Goal: Task Accomplishment & Management: Complete application form

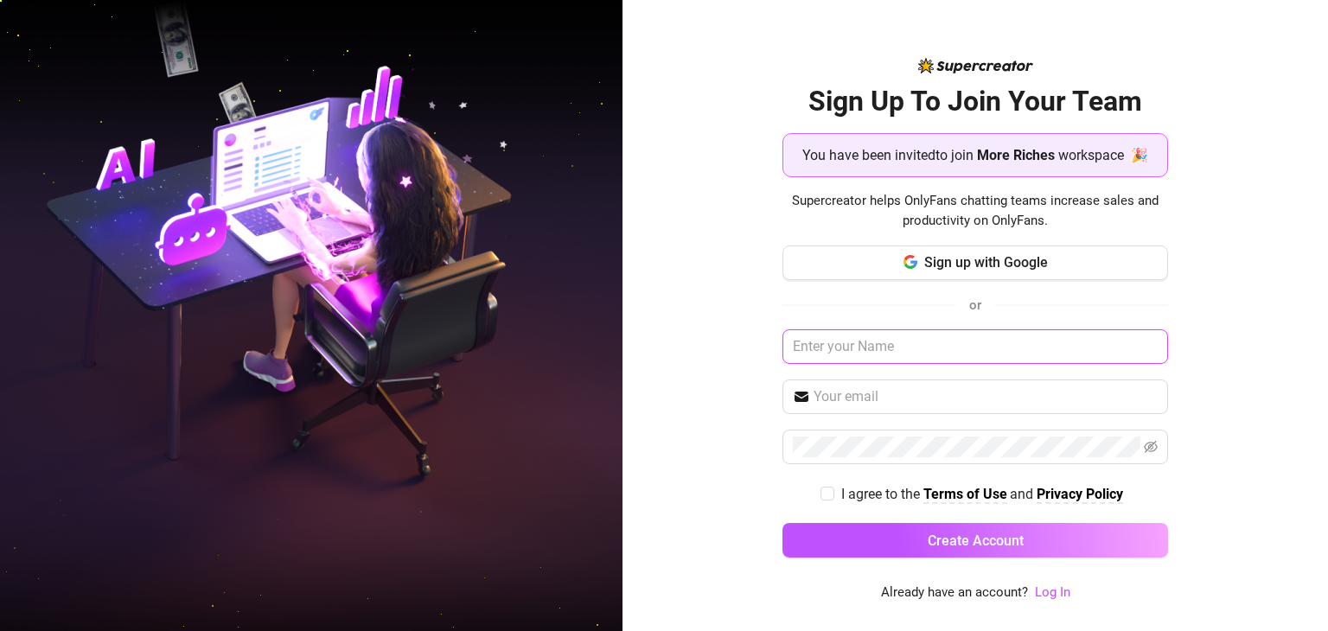
click at [885, 354] on input "text" at bounding box center [976, 346] width 386 height 35
type input "[PERSON_NAME]"
click at [875, 400] on input "text" at bounding box center [986, 397] width 344 height 21
type input "[EMAIL_ADDRESS][DOMAIN_NAME]"
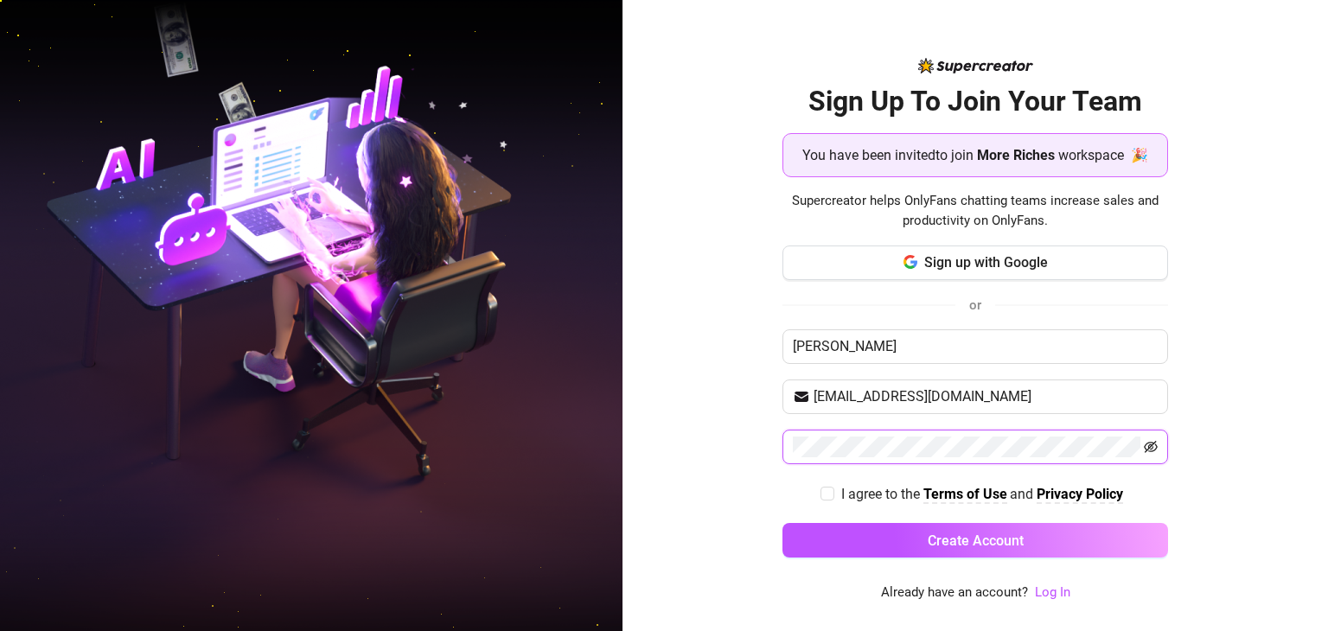
click at [1150, 447] on icon "eye-invisible" at bounding box center [1151, 447] width 14 height 12
click at [827, 489] on input "I agree to the Terms of Use and Privacy Policy" at bounding box center [827, 493] width 12 height 12
checkbox input "true"
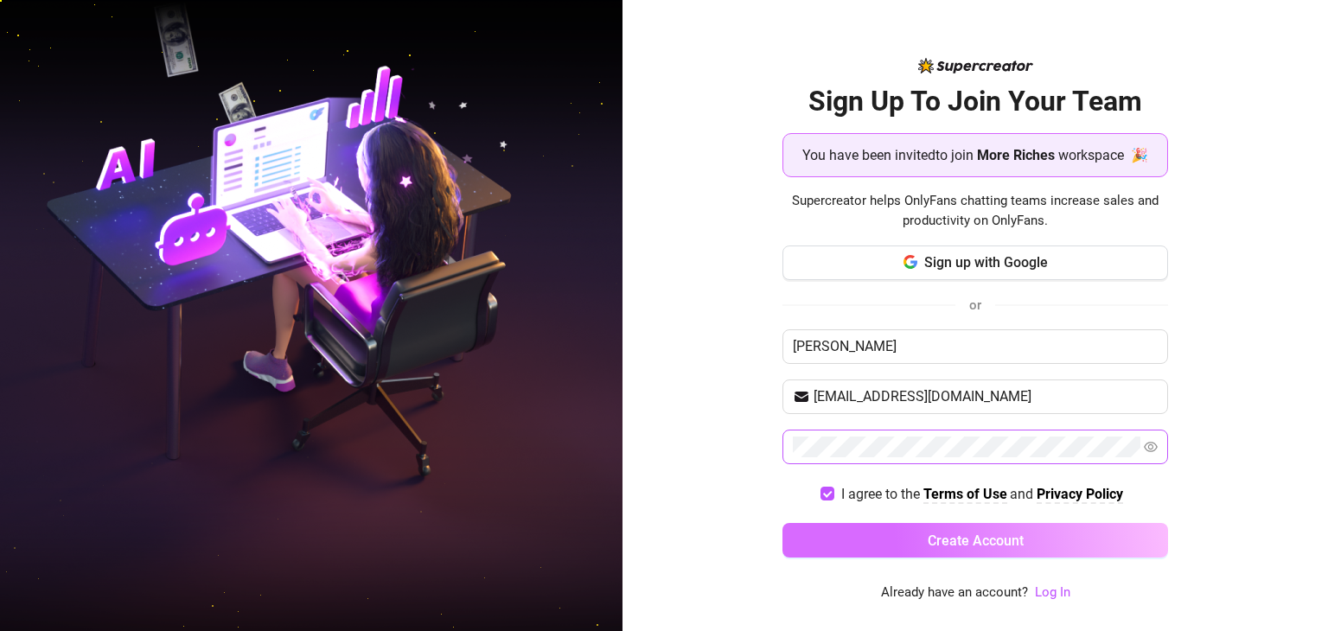
click at [854, 534] on button "Create Account" at bounding box center [976, 540] width 386 height 35
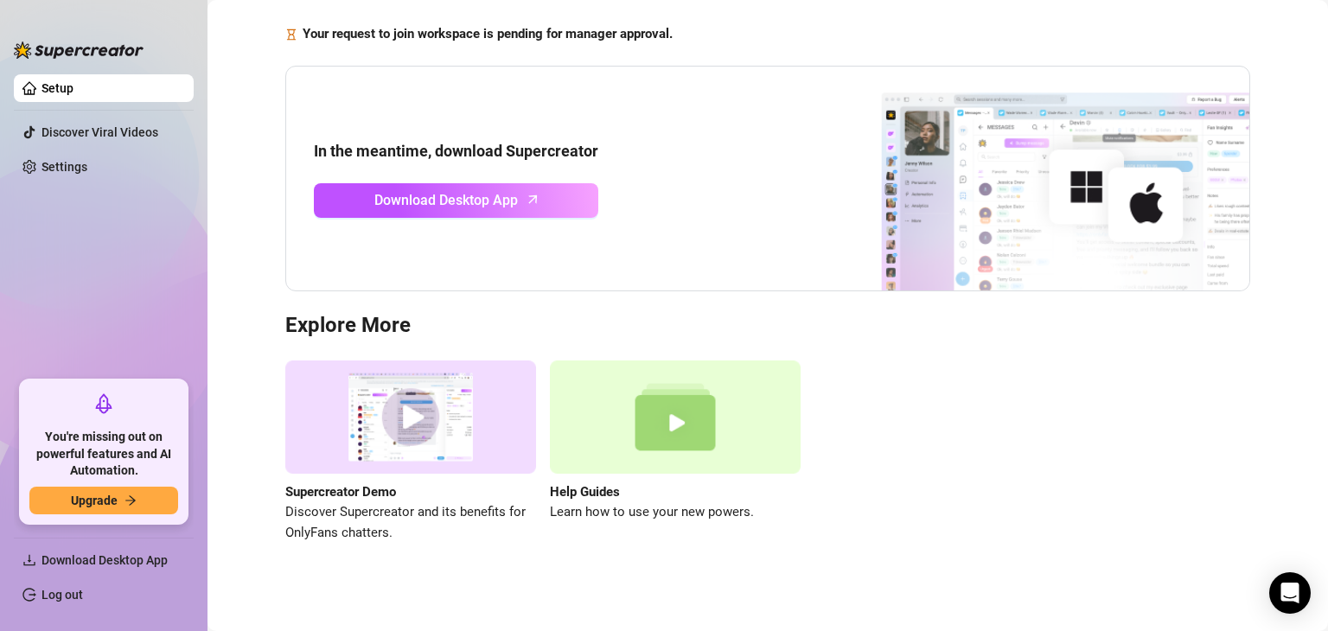
scroll to position [118, 0]
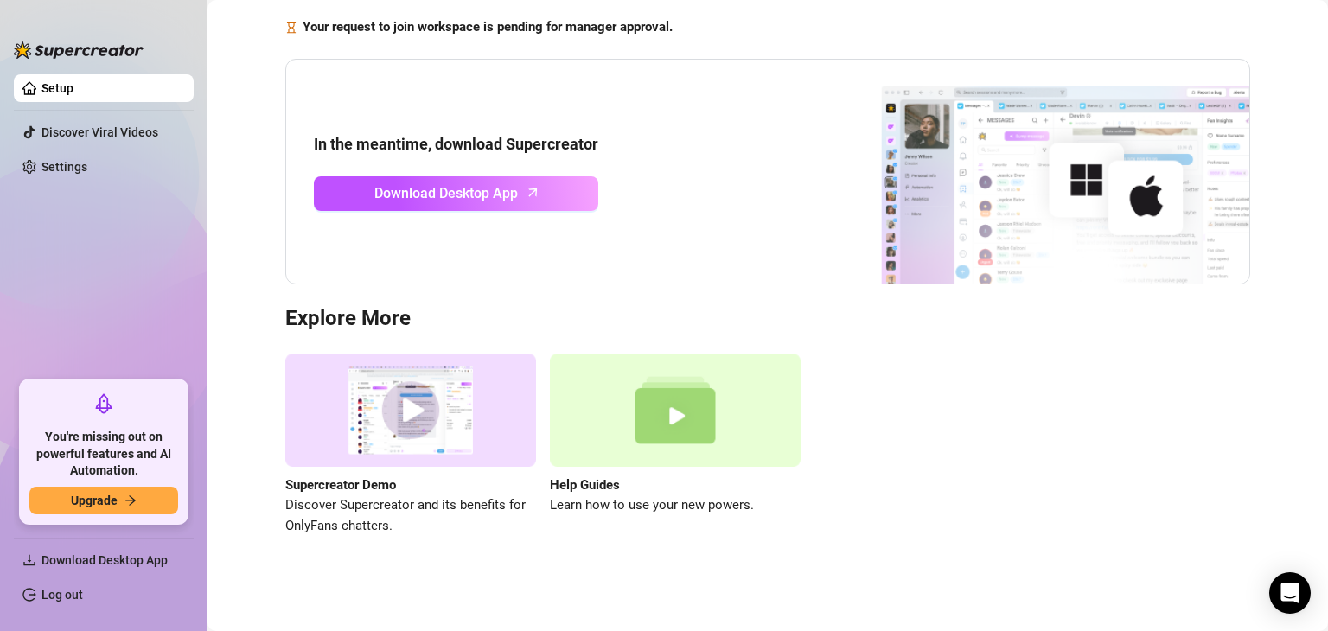
click at [493, 171] on div "In the meantime, download Supercreator Download Desktop App" at bounding box center [456, 171] width 284 height 78
click at [495, 199] on span "Download Desktop App" at bounding box center [446, 193] width 144 height 22
click at [76, 169] on link "Settings" at bounding box center [65, 167] width 46 height 14
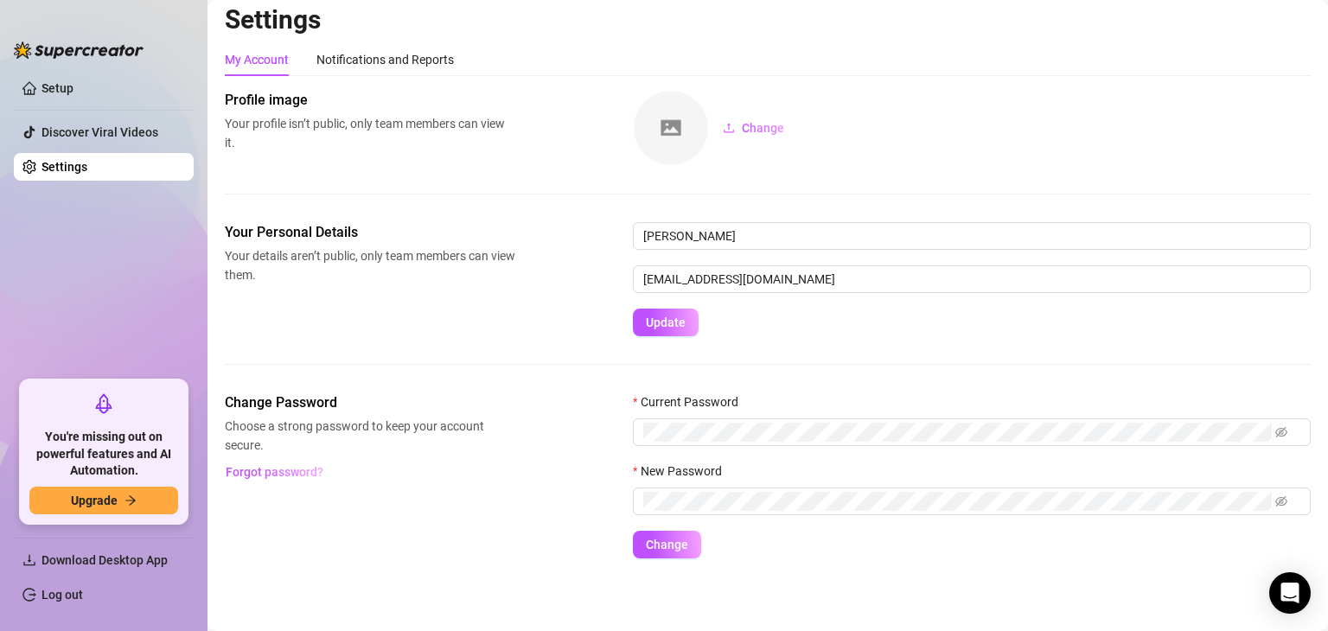
scroll to position [9, 0]
click at [732, 129] on icon "upload" at bounding box center [729, 128] width 12 height 12
click at [744, 128] on span "Change" at bounding box center [763, 128] width 42 height 14
click at [533, 475] on div "Change Password Choose a strong password to keep your account secure. Forgot pa…" at bounding box center [768, 476] width 1086 height 166
click at [73, 94] on link "Setup" at bounding box center [58, 88] width 32 height 14
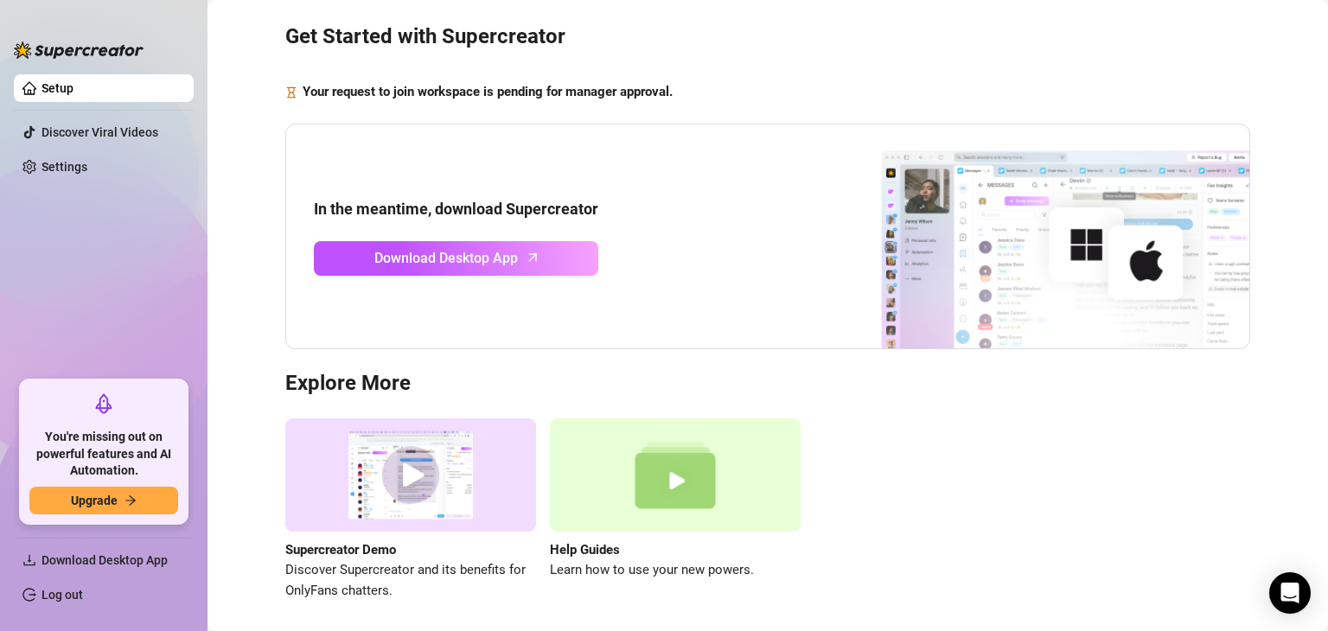
scroll to position [118, 0]
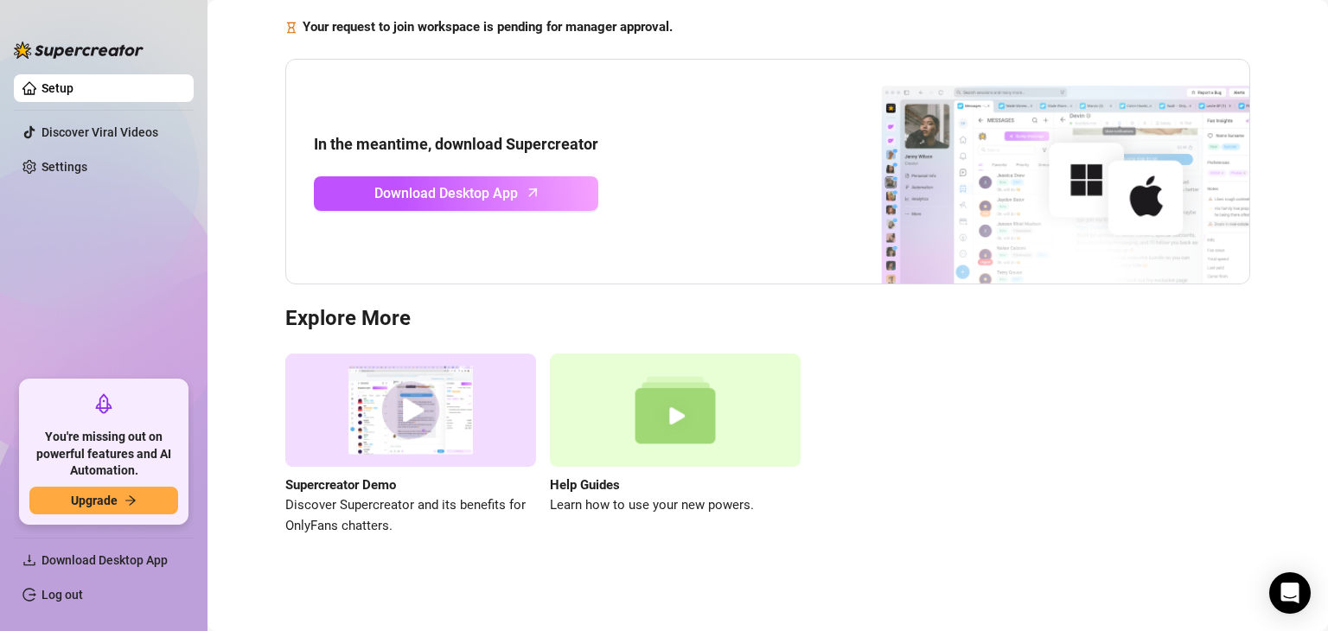
click at [426, 417] on img at bounding box center [410, 410] width 251 height 113
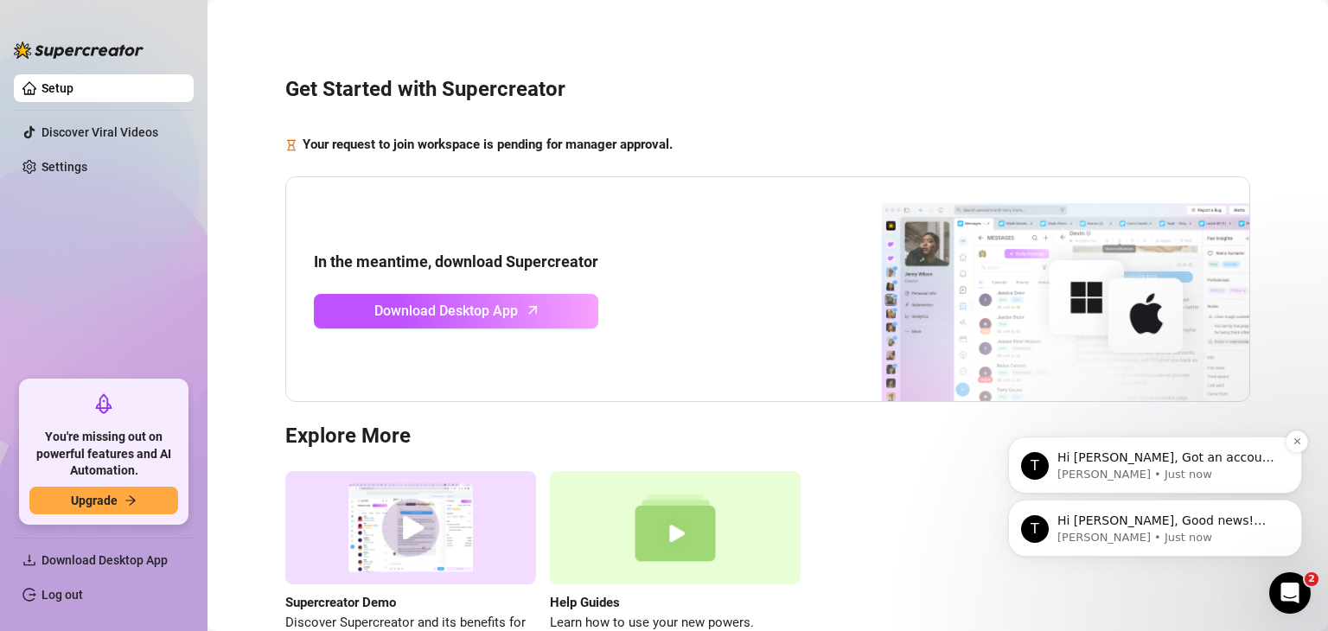
click at [1208, 474] on p "[PERSON_NAME] • Just now" at bounding box center [1169, 475] width 223 height 16
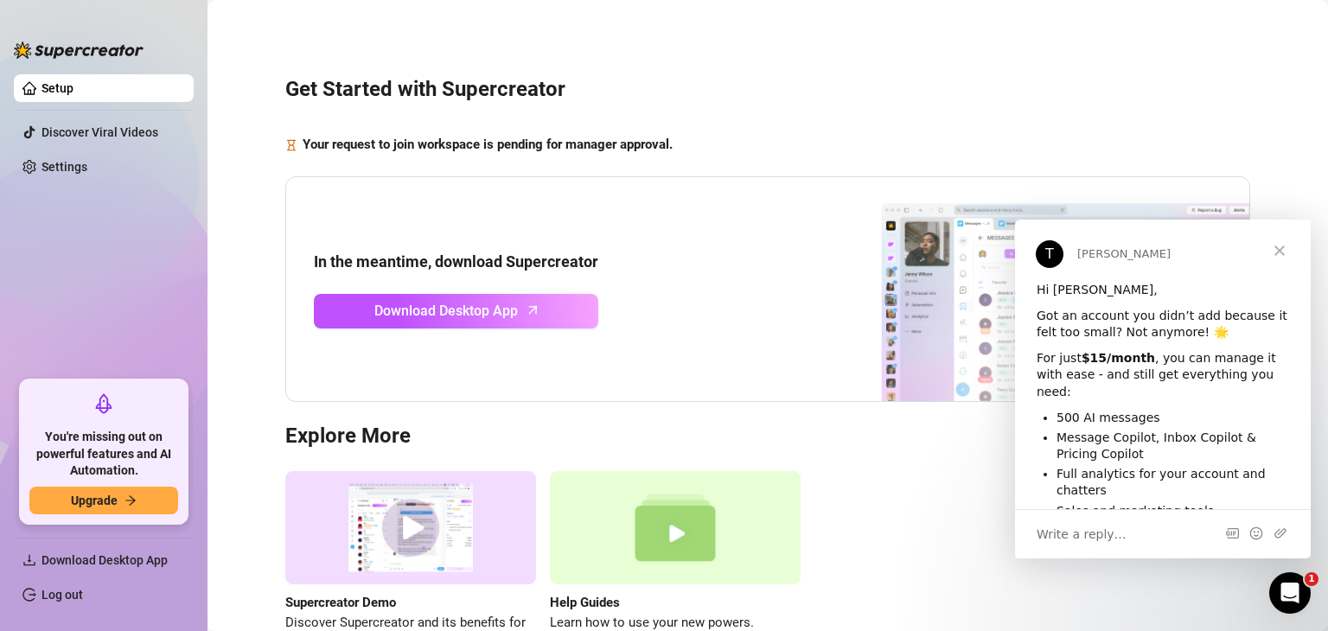
click at [1282, 254] on span "Close" at bounding box center [1280, 251] width 62 height 62
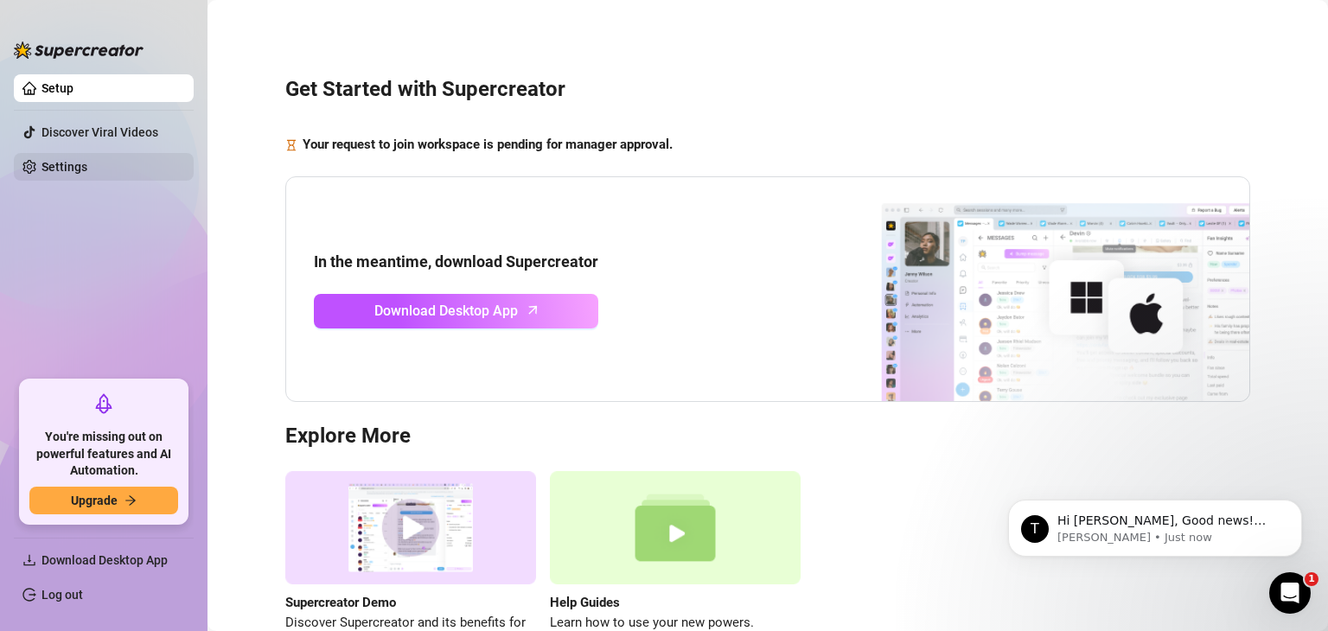
click at [80, 165] on link "Settings" at bounding box center [65, 167] width 46 height 14
